Goal: Task Accomplishment & Management: Manage account settings

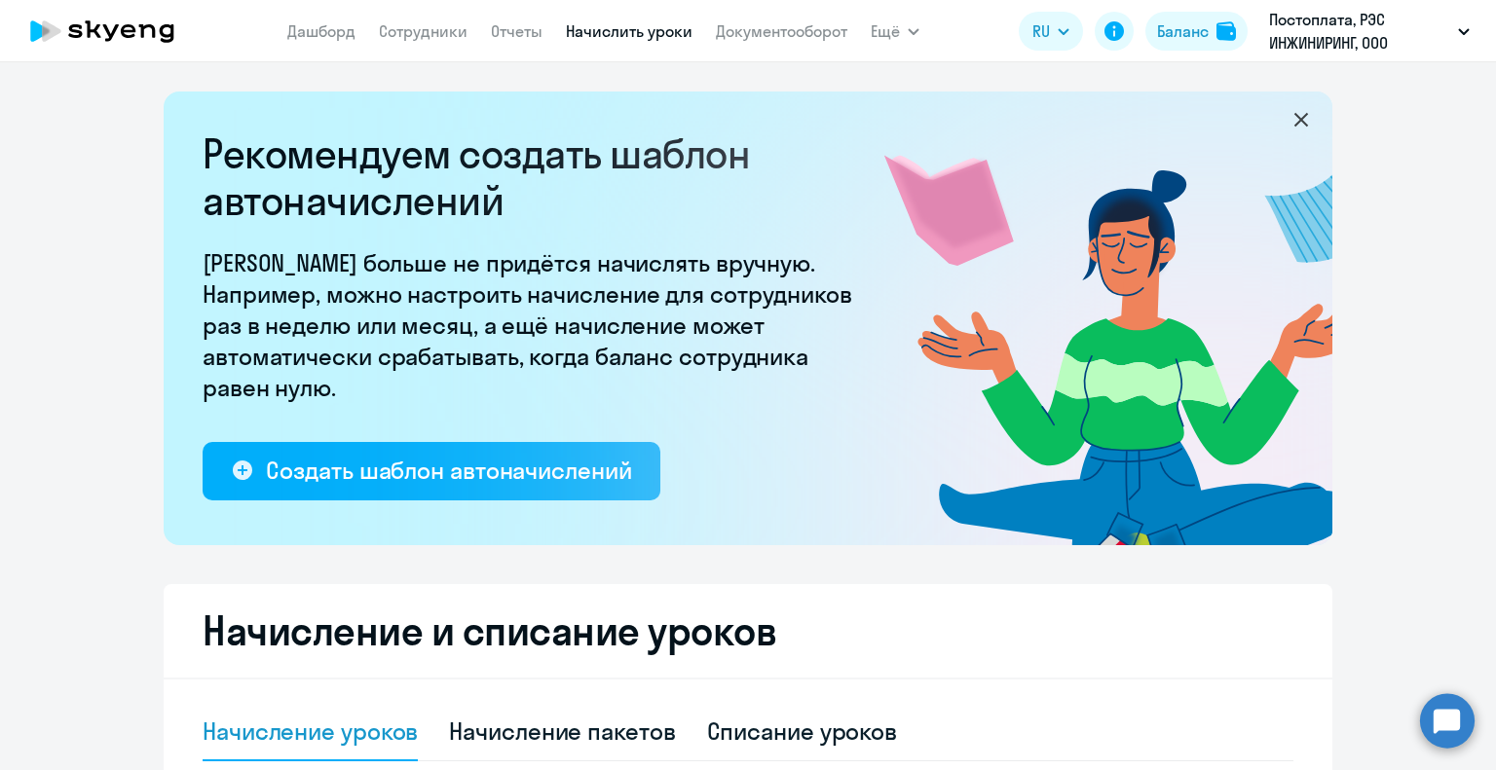
select select "10"
click at [426, 19] on app-menu-item-link "Сотрудники" at bounding box center [423, 31] width 89 height 24
click at [432, 29] on link "Сотрудники" at bounding box center [423, 30] width 89 height 19
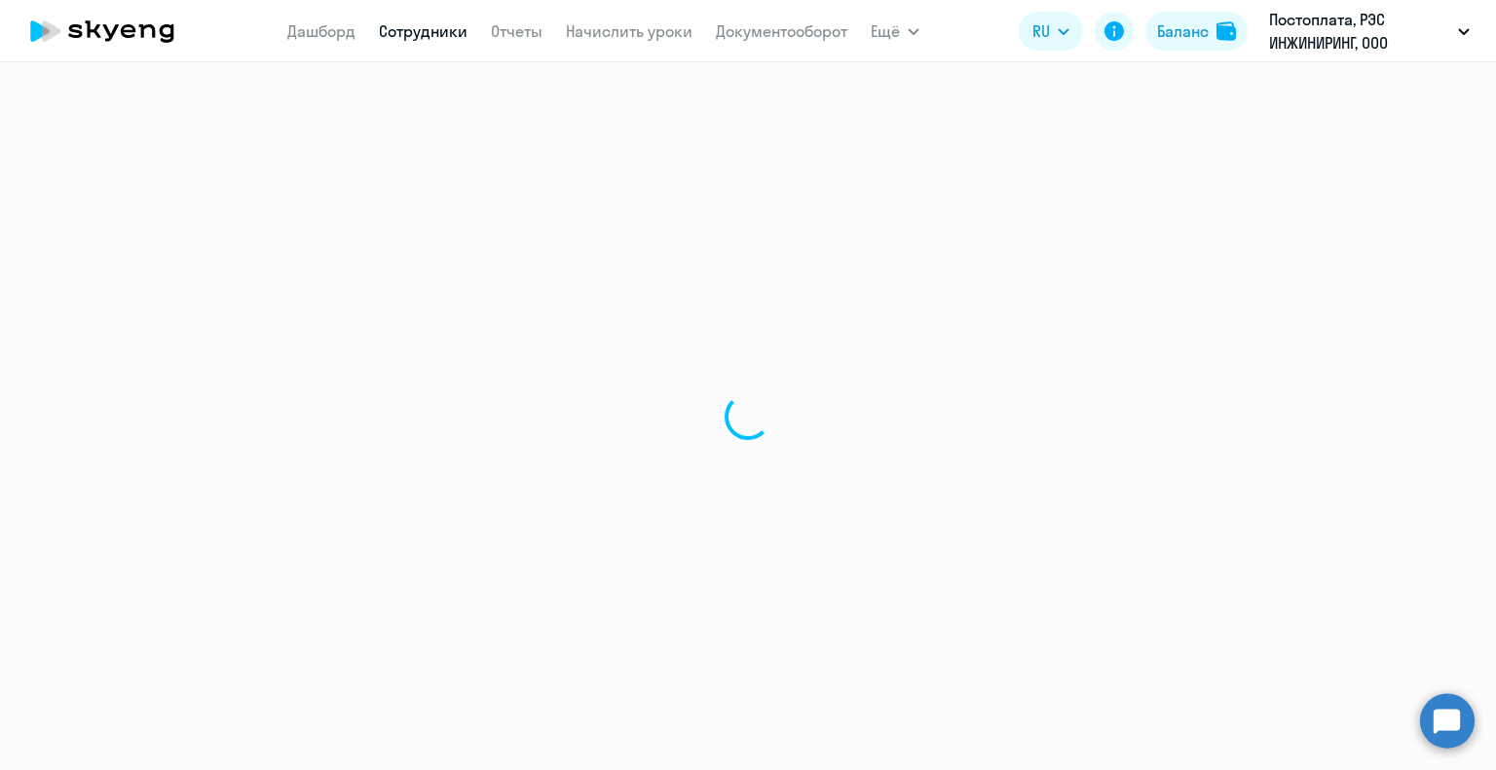
select select "30"
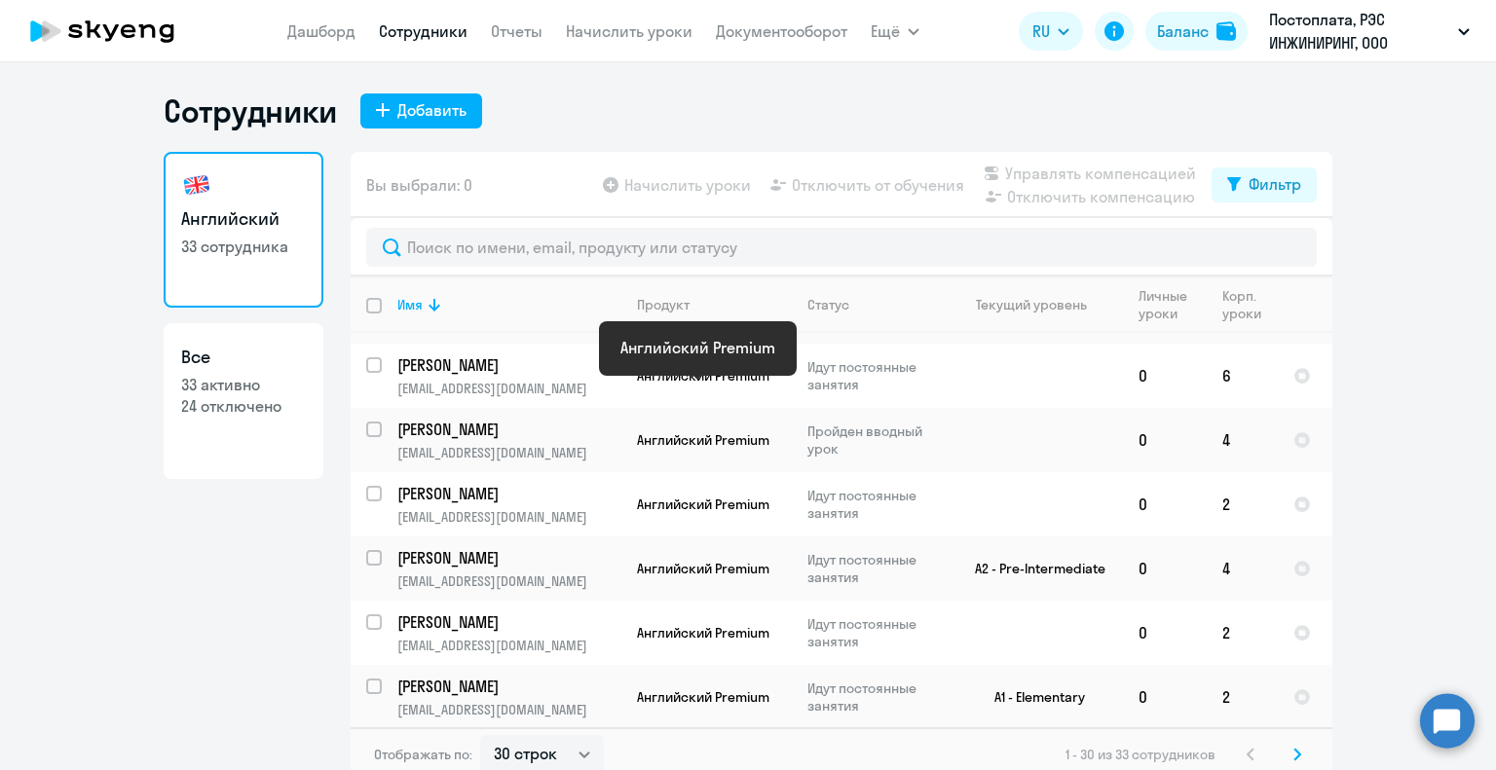
scroll to position [1460, 0]
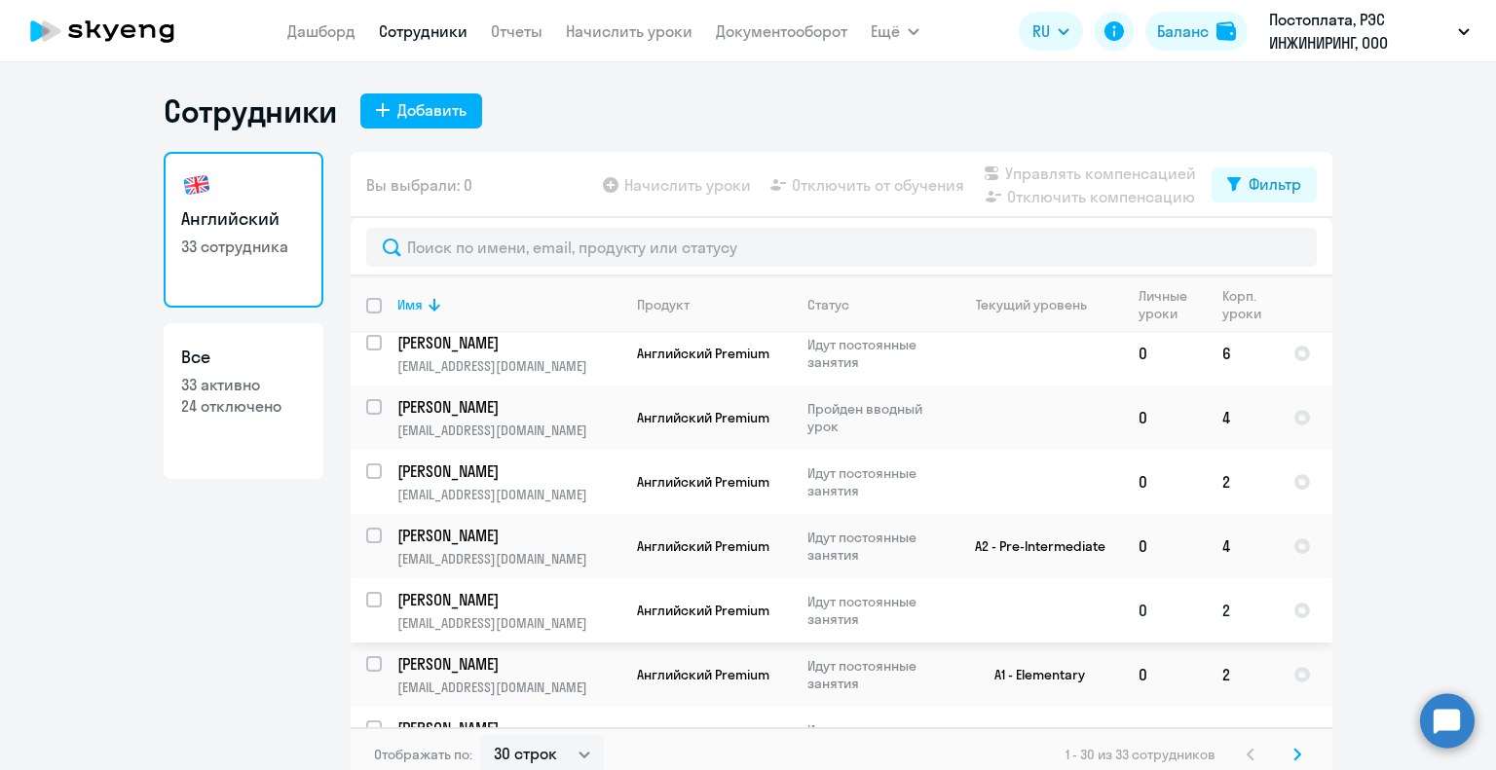
click at [366, 592] on input "select row 42513366" at bounding box center [385, 611] width 39 height 39
checkbox input "true"
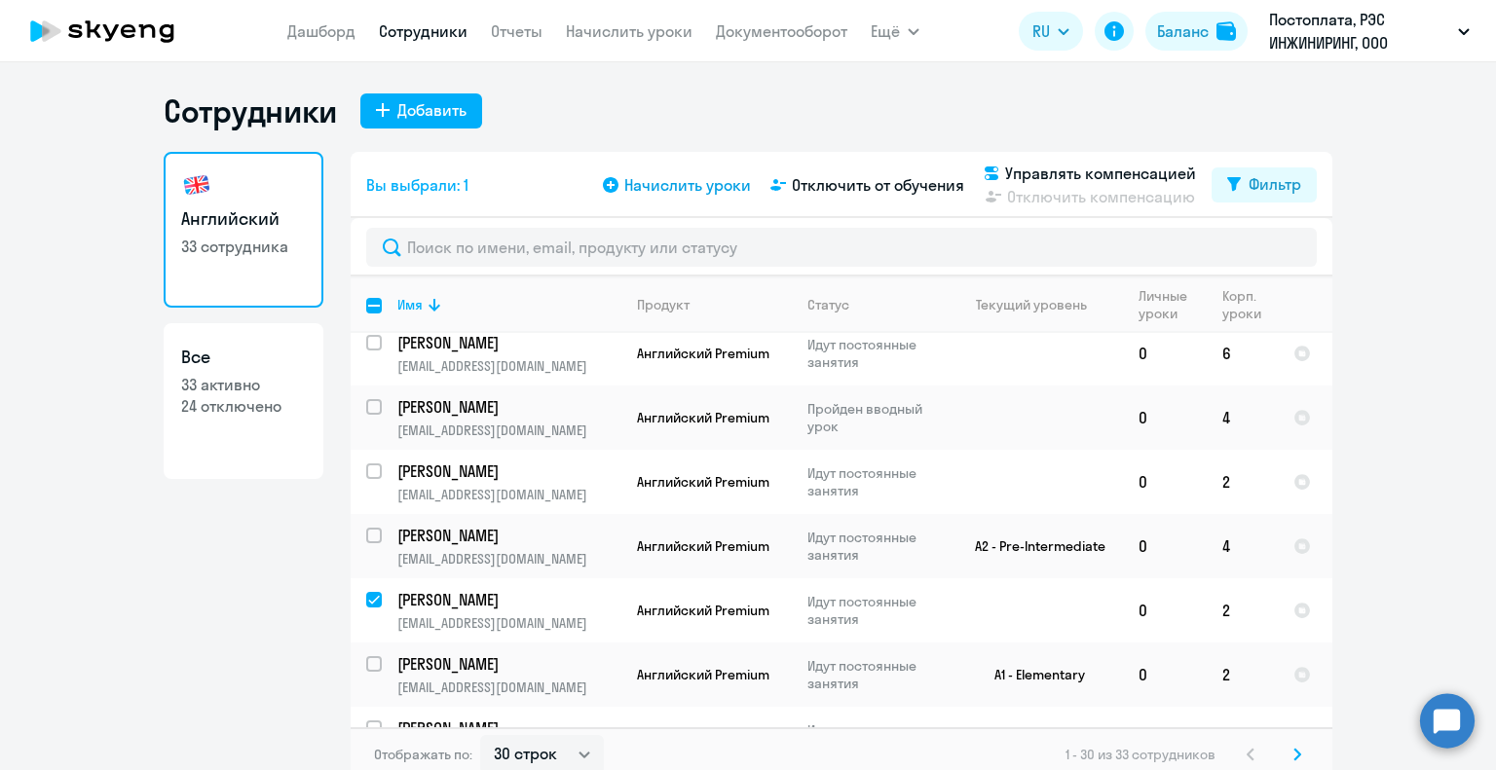
click at [668, 190] on span "Начислить уроки" at bounding box center [687, 184] width 127 height 23
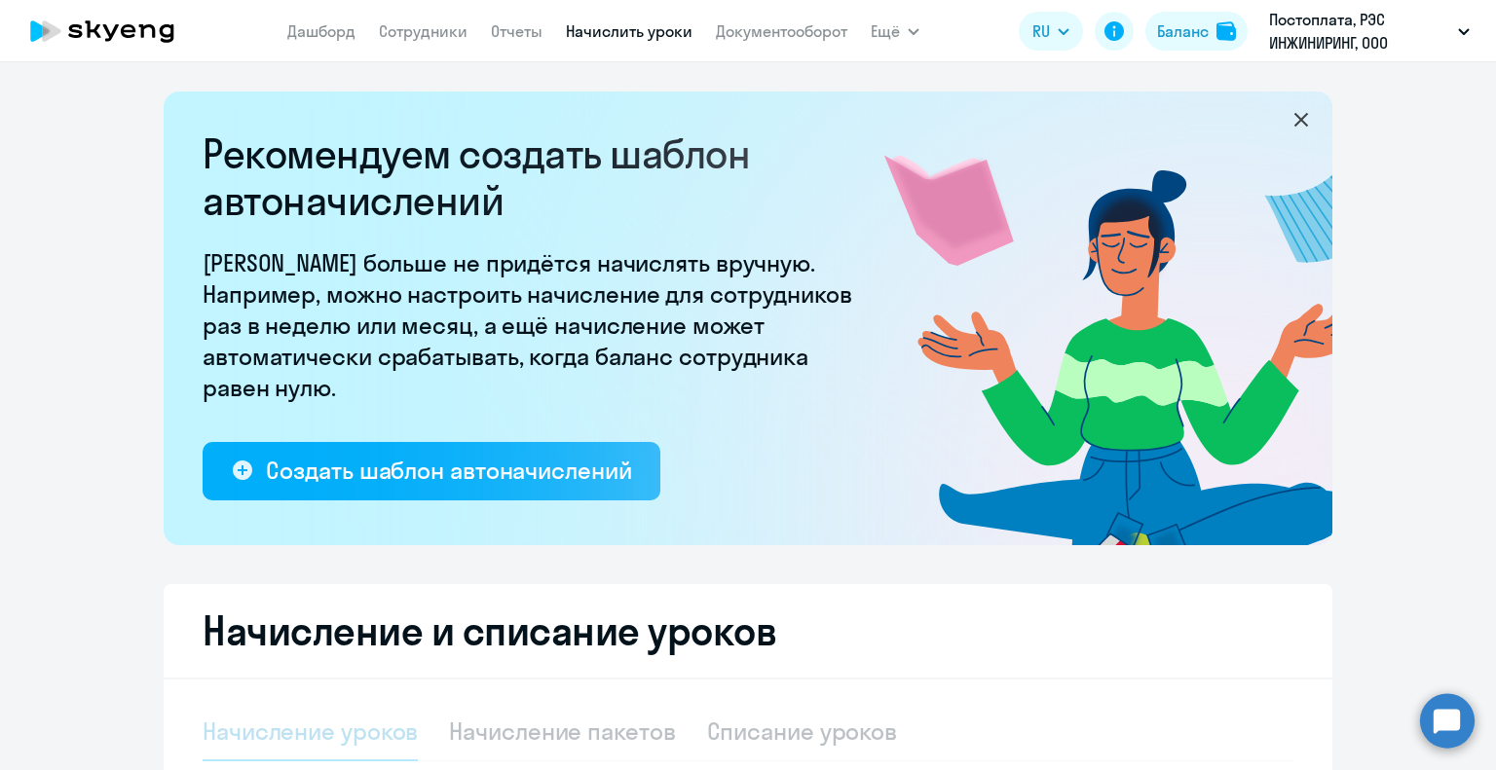
select select "10"
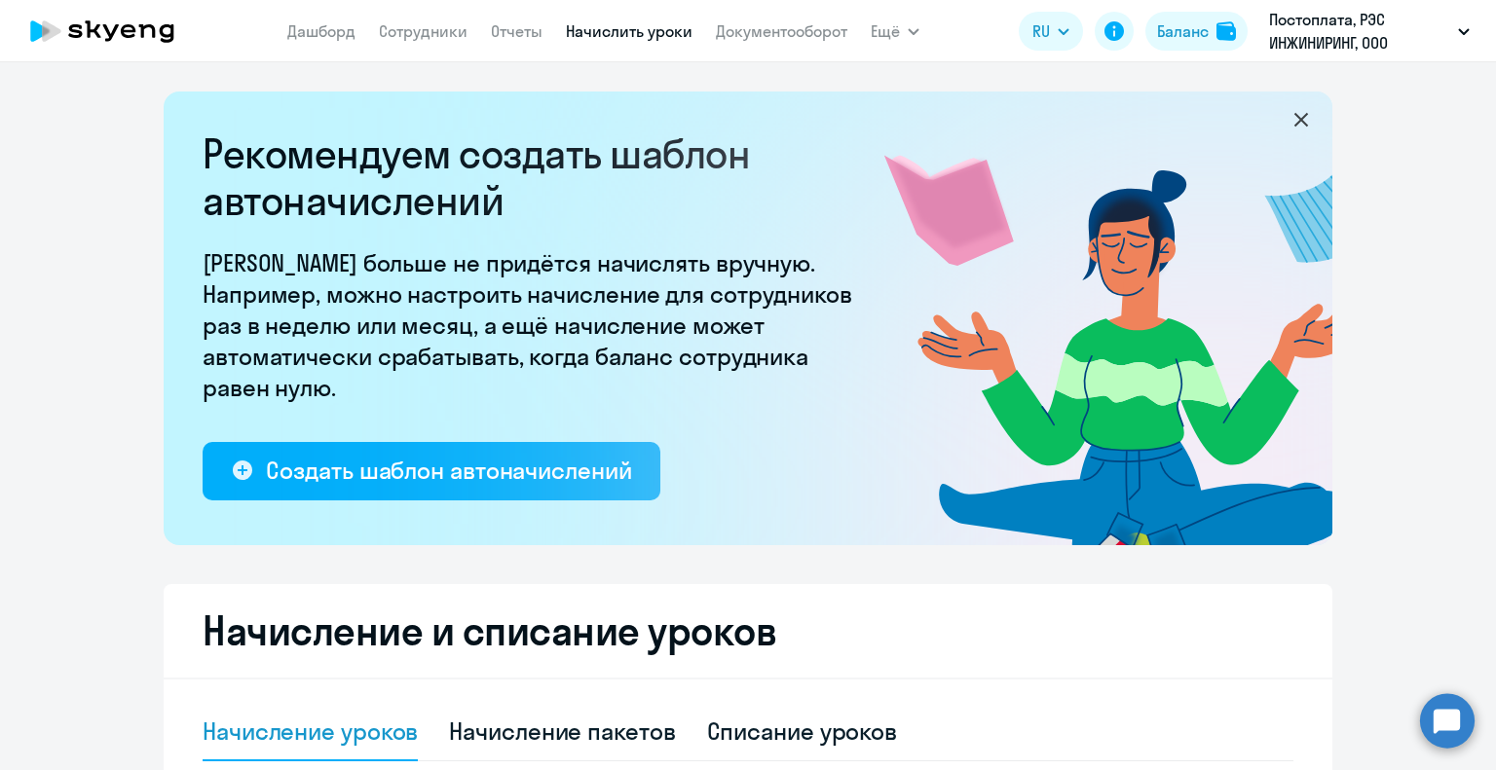
scroll to position [584, 0]
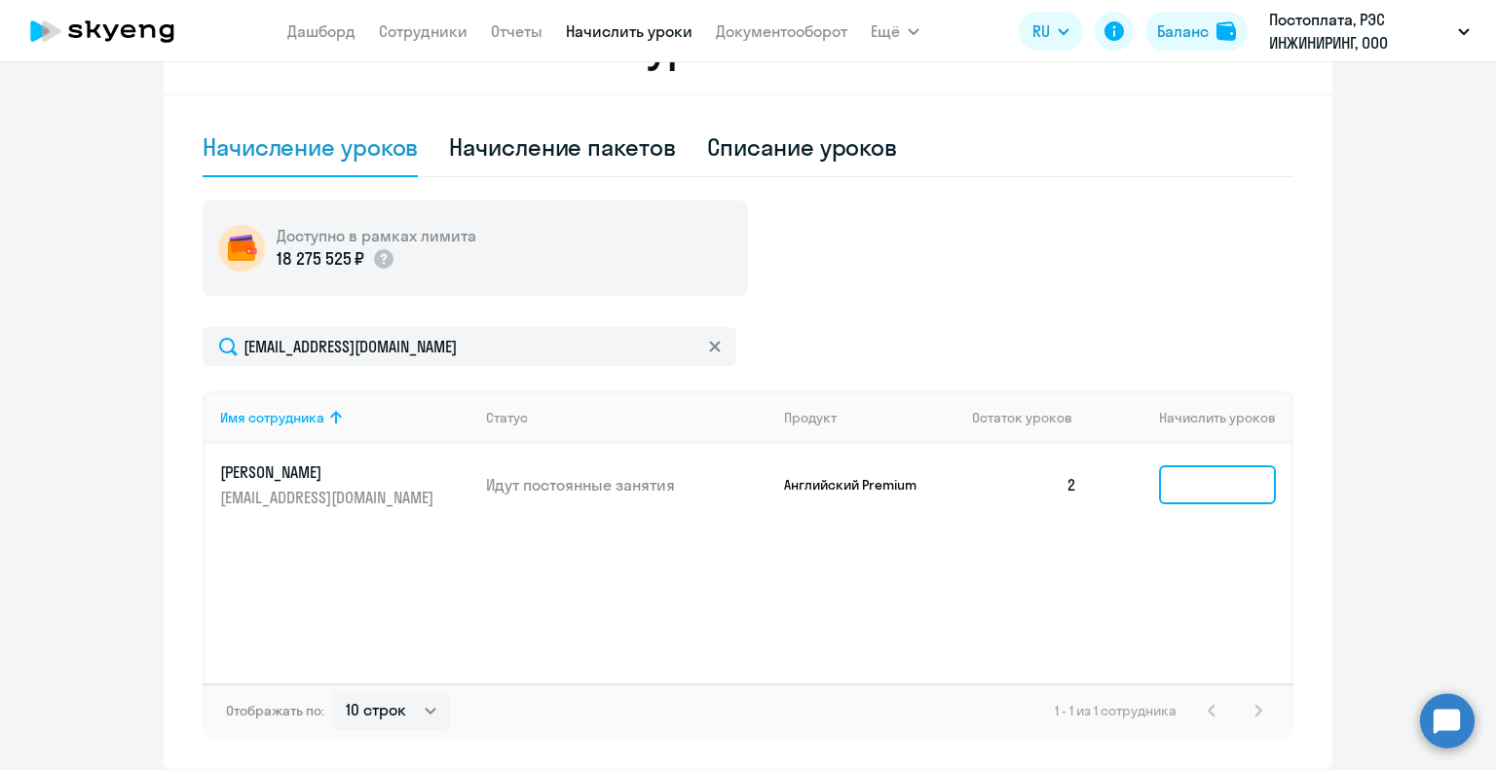
click at [1258, 474] on input at bounding box center [1217, 484] width 117 height 39
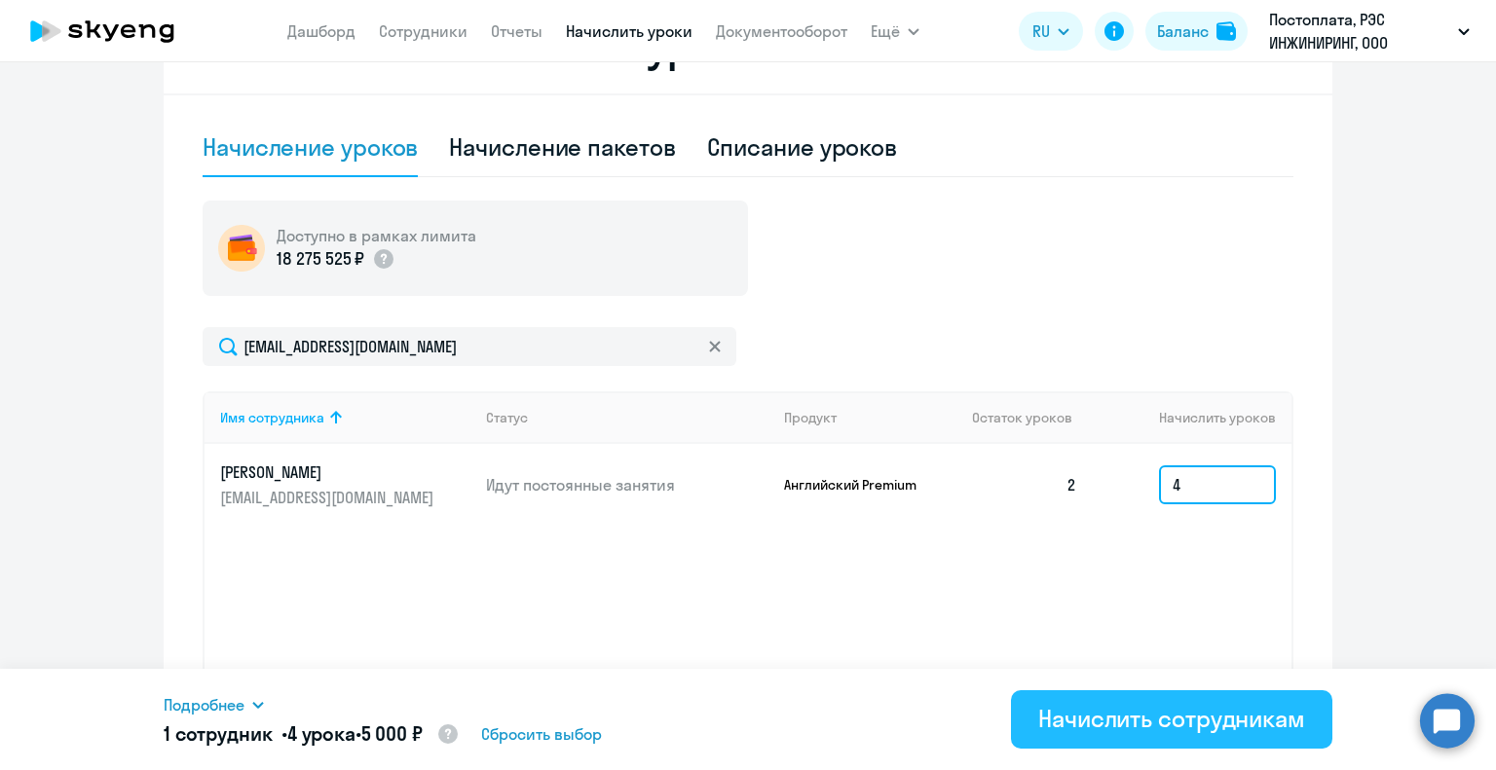
type input "4"
click at [1193, 726] on div "Начислить сотрудникам" at bounding box center [1171, 718] width 267 height 31
